Goal: Entertainment & Leisure: Consume media (video, audio)

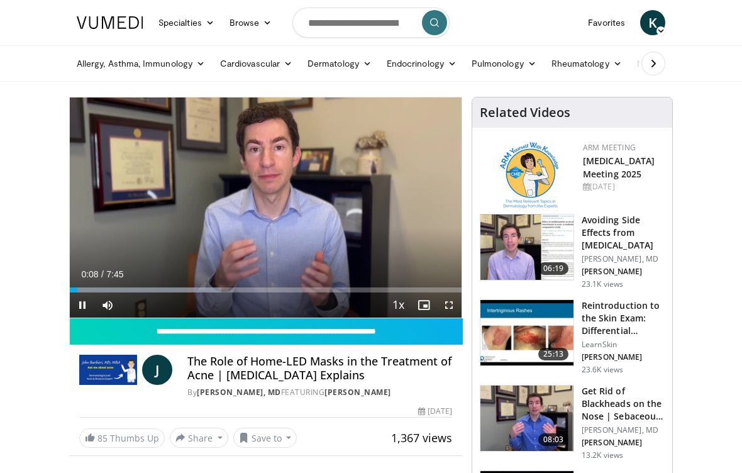
click at [266, 204] on icon "Video Player" at bounding box center [265, 207] width 35 height 35
click at [271, 206] on icon "Video Player" at bounding box center [265, 207] width 35 height 35
click at [260, 203] on icon "Video Player" at bounding box center [265, 207] width 35 height 35
click at [262, 201] on icon "Video Player" at bounding box center [265, 207] width 35 height 35
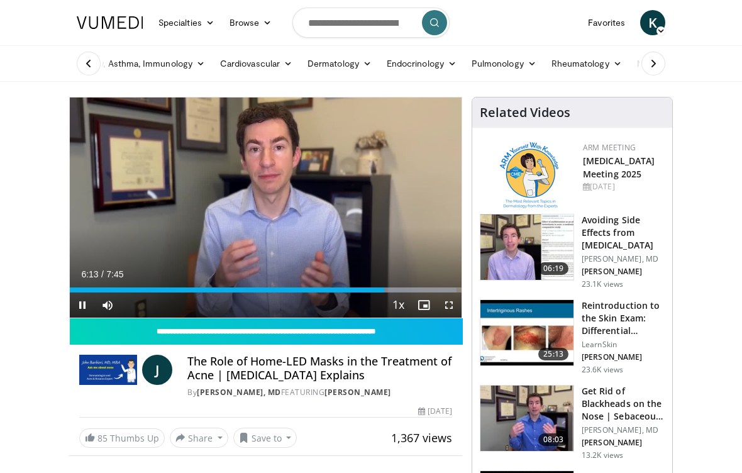
click at [272, 203] on icon "Video Player" at bounding box center [265, 207] width 35 height 35
click at [267, 210] on icon "Video Player" at bounding box center [265, 207] width 35 height 35
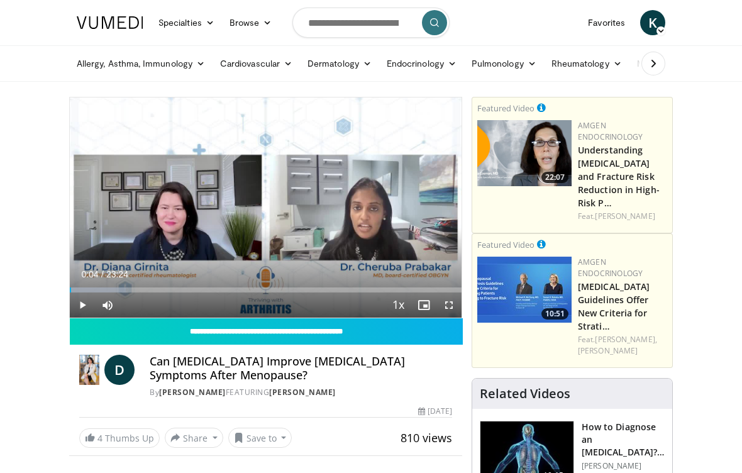
click at [444, 305] on span "Video Player" at bounding box center [449, 305] width 25 height 25
